Goal: Task Accomplishment & Management: Manage account settings

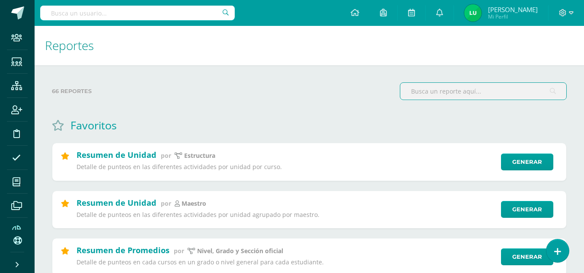
click at [175, 15] on input "text" at bounding box center [137, 13] width 194 height 15
type input "a"
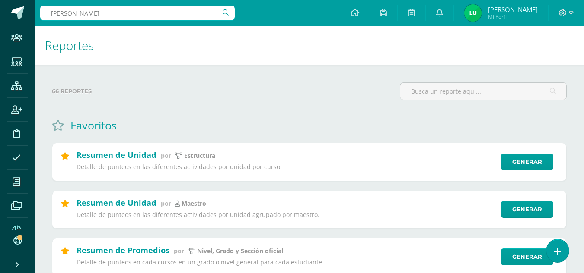
type input "samuel morales garcía"
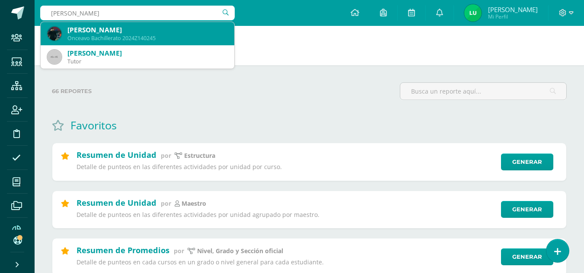
click at [142, 27] on div "Pablo Samuel García Morales" at bounding box center [147, 29] width 160 height 9
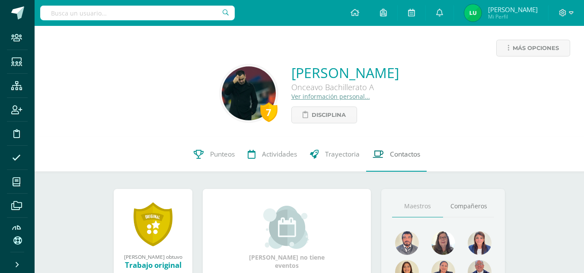
click at [403, 162] on link "Contactos" at bounding box center [396, 154] width 60 height 35
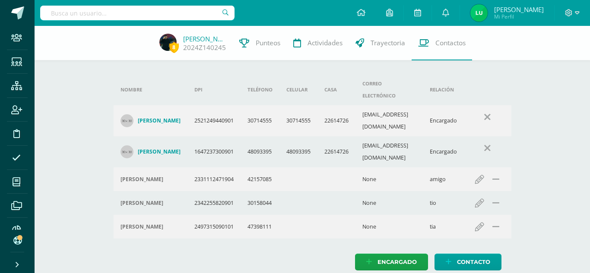
click at [382, 105] on td "mggarciam24@gmail.com" at bounding box center [388, 120] width 67 height 31
copy td "mggarciam24@gmail.com"
click at [390, 136] on td "siomaramorales2309@gmail.com" at bounding box center [388, 151] width 67 height 31
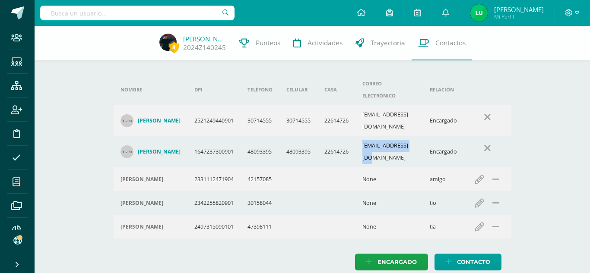
click at [390, 136] on td "siomaramorales2309@gmail.com" at bounding box center [388, 151] width 67 height 31
copy td "siomaramorales2309@gmail.com"
click at [170, 15] on input "text" at bounding box center [137, 13] width 194 height 15
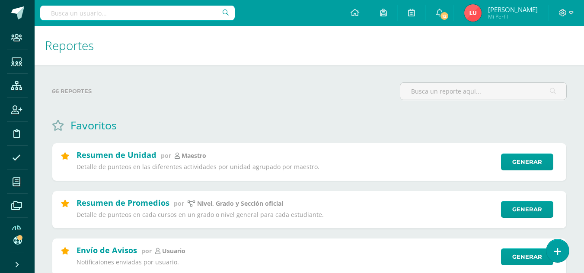
click at [141, 16] on input "text" at bounding box center [137, 13] width 194 height 15
type input "[PERSON_NAME]"
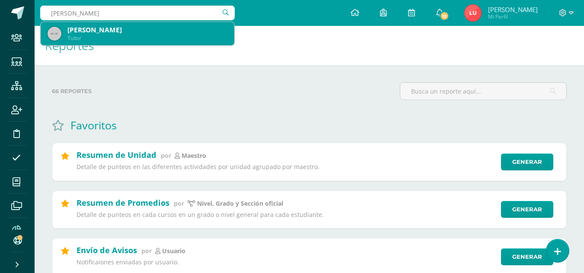
click at [114, 34] on div "[PERSON_NAME]" at bounding box center [147, 29] width 160 height 9
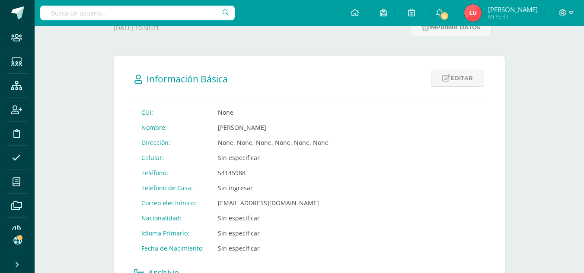
scroll to position [139, 0]
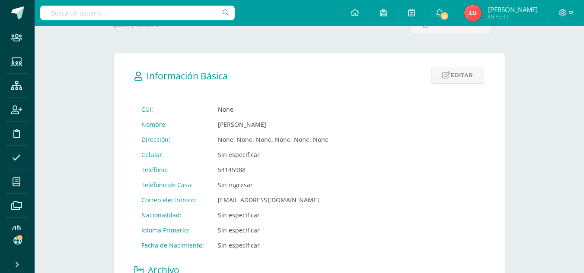
click at [237, 201] on td "elenita_cv@hotmail.com" at bounding box center [273, 200] width 124 height 15
copy td "elenita_cv@hotmail.com"
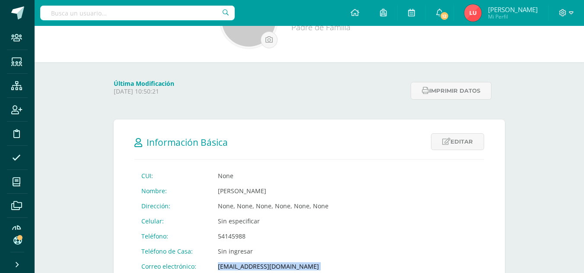
scroll to position [0, 0]
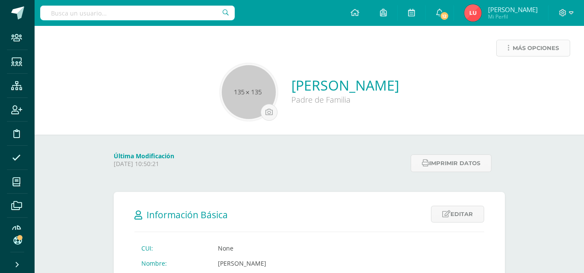
click at [524, 49] on span "Más opciones" at bounding box center [535, 48] width 46 height 16
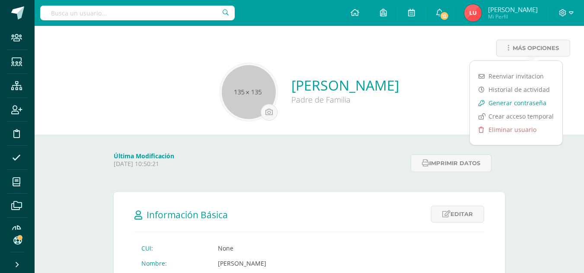
click at [498, 102] on link "Generar contraseña" at bounding box center [516, 102] width 92 height 13
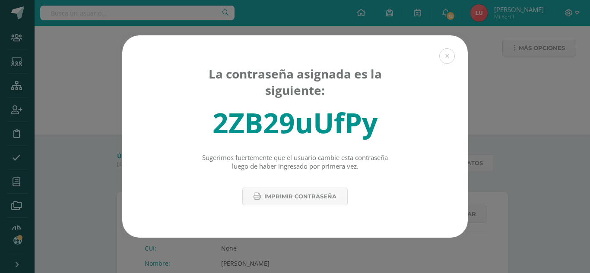
click at [291, 120] on div "2ZB29uUfPy" at bounding box center [295, 123] width 165 height 38
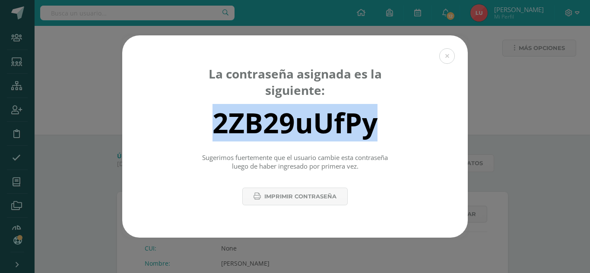
click at [291, 120] on div "2ZB29uUfPy" at bounding box center [295, 123] width 165 height 38
copy div "2ZB29uUfPy"
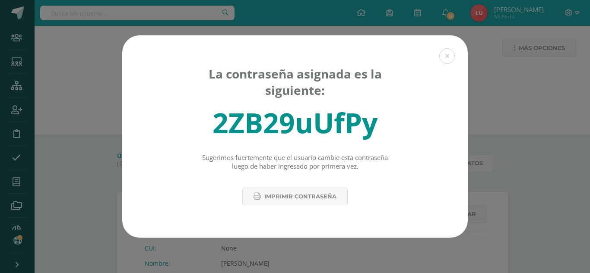
click at [169, 15] on div "La contraseña asignada es la siguiente: 2ZB29uUfPy Sugerimos fuertemente que el…" at bounding box center [295, 136] width 590 height 273
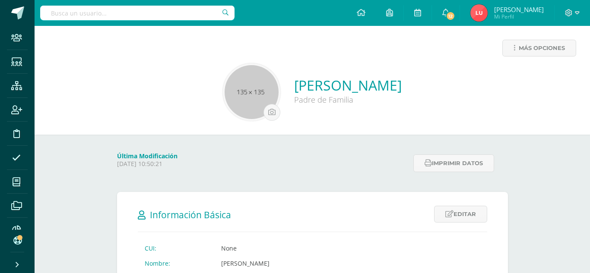
click at [146, 10] on div "La contraseña asignada es la siguiente: 2ZB29uUfPy Sugerimos fuertemente que el…" at bounding box center [295, 136] width 590 height 273
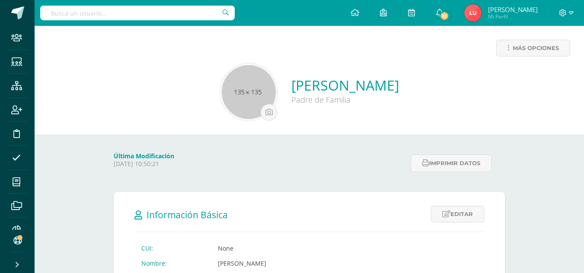
click at [146, 10] on input "text" at bounding box center [137, 13] width 194 height 15
type input "santiago cruz"
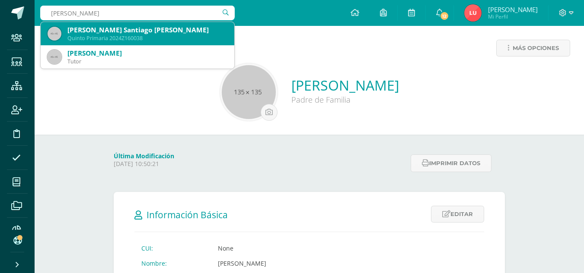
click at [120, 30] on div "Cristian Santiago Cruz Cruz" at bounding box center [147, 29] width 160 height 9
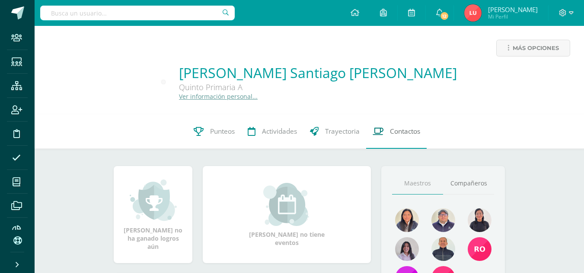
click at [397, 138] on link "Contactos" at bounding box center [396, 131] width 60 height 35
click at [524, 38] on div "Más opciones Cristian Santiago Cruz Cruz Quinto Primaria A Ver información pers…" at bounding box center [309, 70] width 549 height 89
click at [509, 48] on icon at bounding box center [508, 47] width 2 height 7
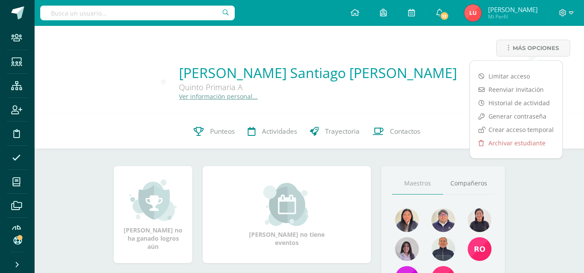
click at [463, 43] on div "Más opciones" at bounding box center [308, 52] width 535 height 24
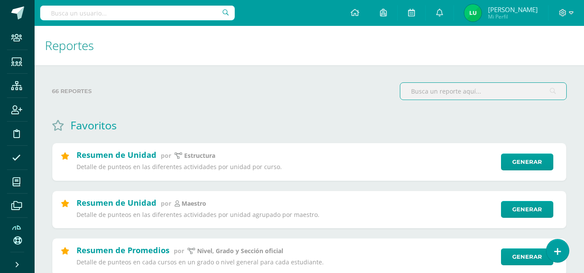
click at [123, 12] on input "text" at bounding box center [137, 13] width 194 height 15
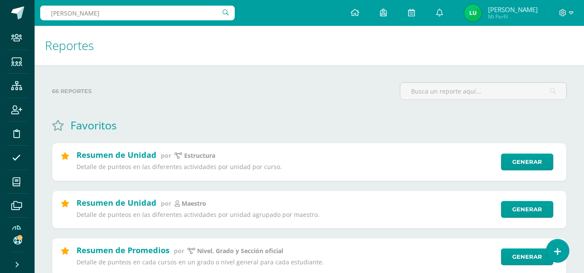
type input "[PERSON_NAME]"
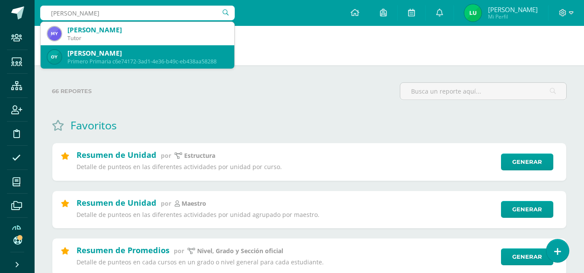
click at [106, 45] on div "[PERSON_NAME] Primero Primaria c6e74172-3ad1-4e36-b49c-eb438aa58288" at bounding box center [138, 56] width 180 height 23
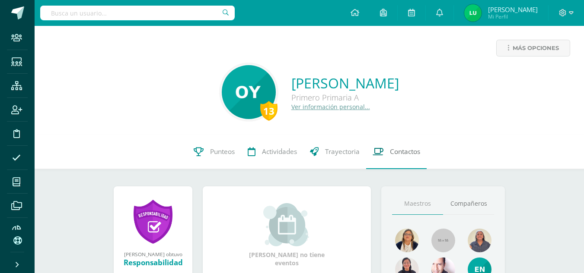
click at [396, 156] on span "Contactos" at bounding box center [405, 151] width 30 height 9
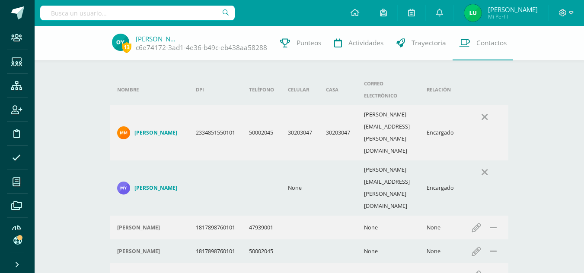
click at [153, 130] on h4 "[PERSON_NAME]" at bounding box center [155, 133] width 43 height 7
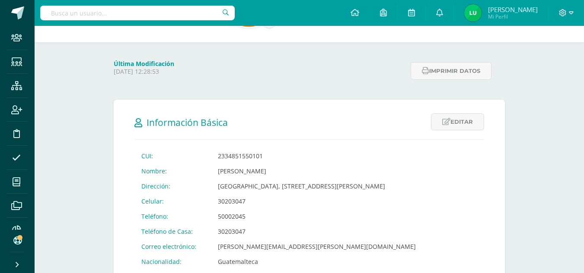
scroll to position [93, 0]
click at [246, 250] on td "[PERSON_NAME][EMAIL_ADDRESS][PERSON_NAME][DOMAIN_NAME]" at bounding box center [317, 245] width 212 height 15
click at [246, 250] on td "esther.martinez@oa-x.com" at bounding box center [317, 245] width 212 height 15
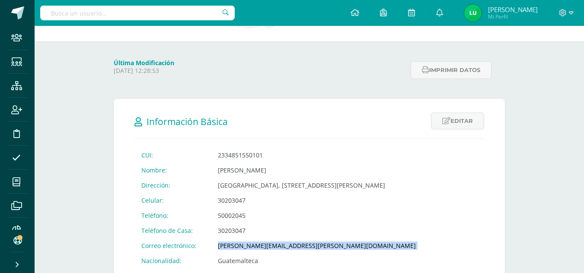
click at [246, 250] on td "esther.martinez@oa-x.com" at bounding box center [317, 245] width 212 height 15
copy td "esther.martinez@oa-x.com"
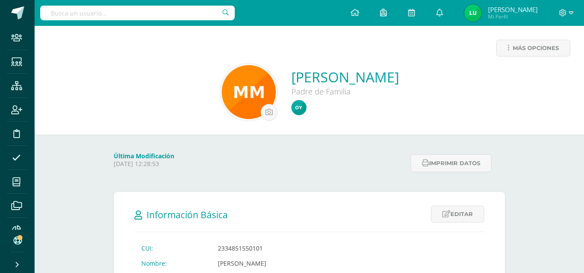
click at [571, 29] on div "Más opciones Marlene Esther Martínez Villatoro Padre de Familia" at bounding box center [309, 80] width 549 height 109
click at [540, 45] on span "Más opciones" at bounding box center [535, 48] width 46 height 16
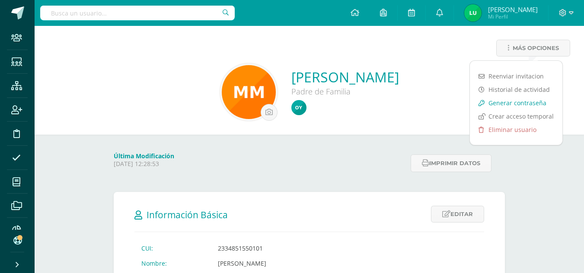
click at [506, 101] on link "Generar contraseña" at bounding box center [516, 102] width 92 height 13
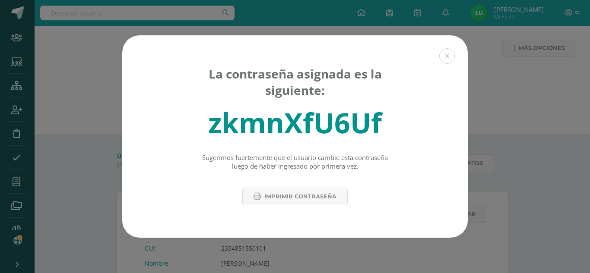
click at [286, 121] on div "zkmnXfU6Uf" at bounding box center [295, 123] width 174 height 38
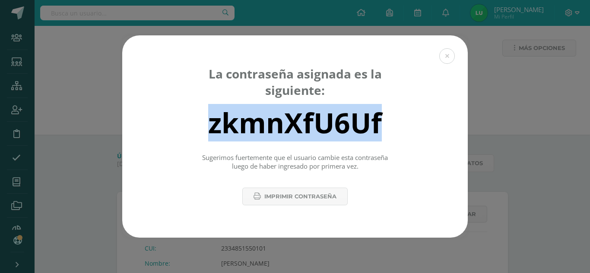
click at [286, 121] on div "zkmnXfU6Uf" at bounding box center [295, 123] width 174 height 38
copy div "zkmnXfU6Uf"
click at [450, 54] on button at bounding box center [447, 56] width 16 height 16
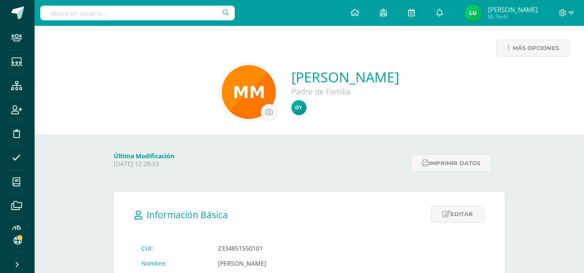
click at [104, 8] on input "text" at bounding box center [137, 13] width 194 height 15
paste input "[EMAIL_ADDRESS][DOMAIN_NAME]"
type input "[EMAIL_ADDRESS][DOMAIN_NAME]"
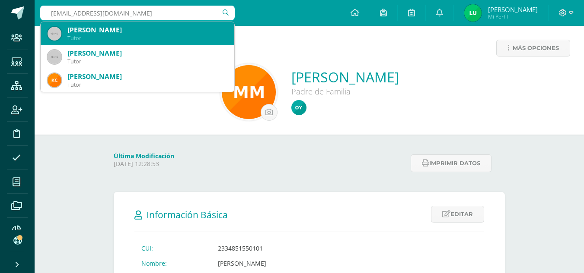
click at [161, 33] on div "[PERSON_NAME]" at bounding box center [147, 29] width 160 height 9
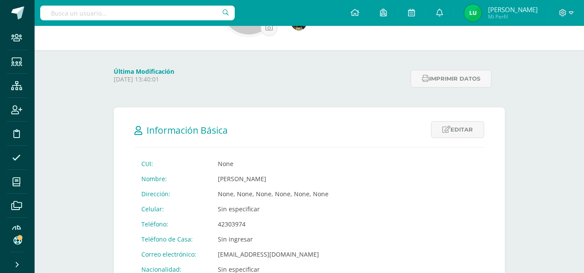
scroll to position [86, 0]
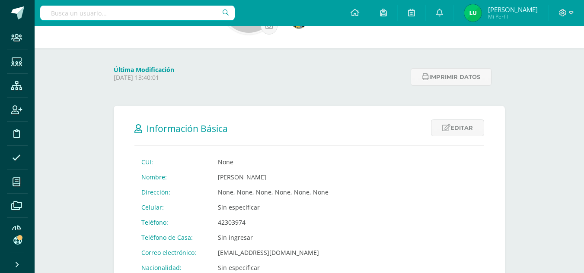
click at [236, 252] on td "[EMAIL_ADDRESS][DOMAIN_NAME]" at bounding box center [273, 252] width 124 height 15
copy td "[EMAIL_ADDRESS][DOMAIN_NAME]"
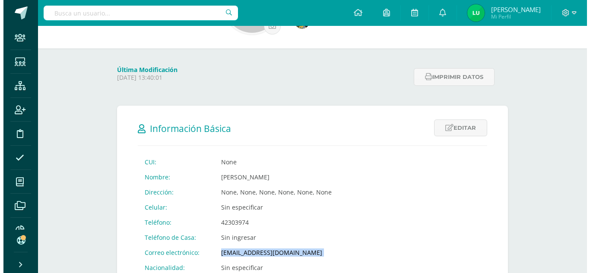
scroll to position [0, 0]
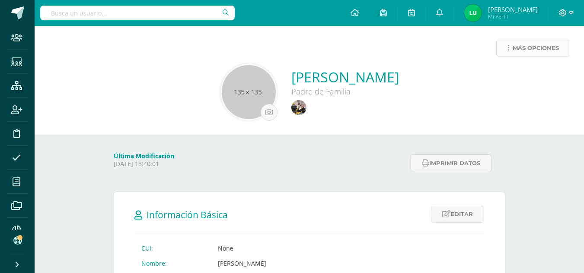
click at [537, 50] on span "Más opciones" at bounding box center [535, 48] width 46 height 16
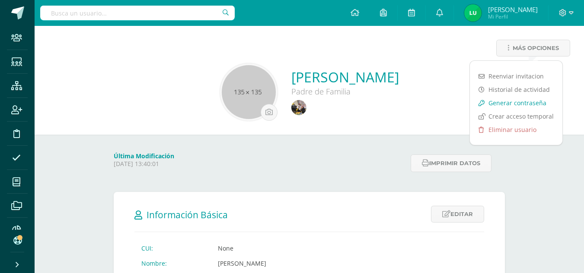
click at [501, 100] on link "Generar contraseña" at bounding box center [516, 102] width 92 height 13
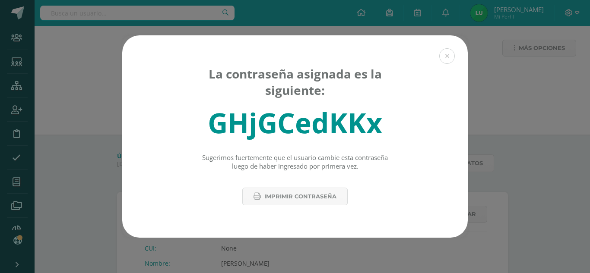
click at [302, 119] on div "GHjGCedKKx" at bounding box center [295, 123] width 175 height 38
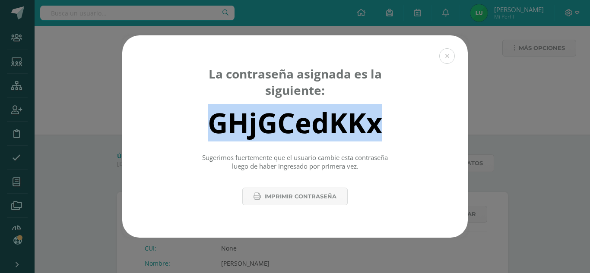
click at [302, 119] on div "GHjGCedKKx" at bounding box center [295, 123] width 175 height 38
copy div "GHjGCedKKx"
